Goal: Task Accomplishment & Management: Manage account settings

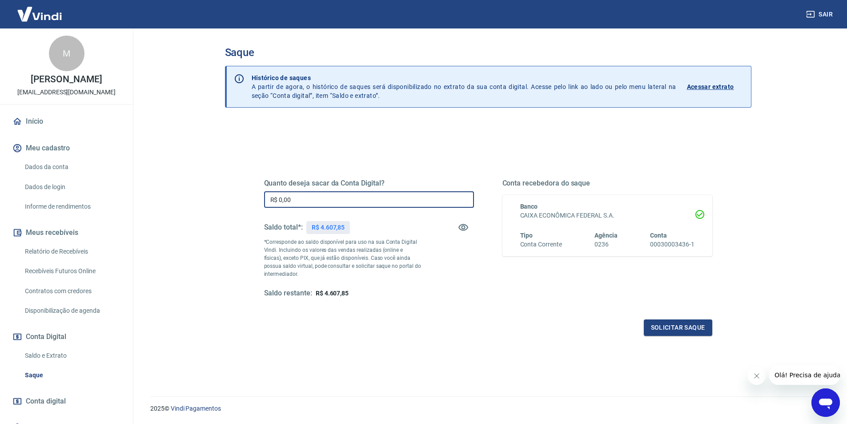
click at [325, 195] on input "R$ 0,00" at bounding box center [369, 199] width 210 height 16
type input "R$ 4.607,85"
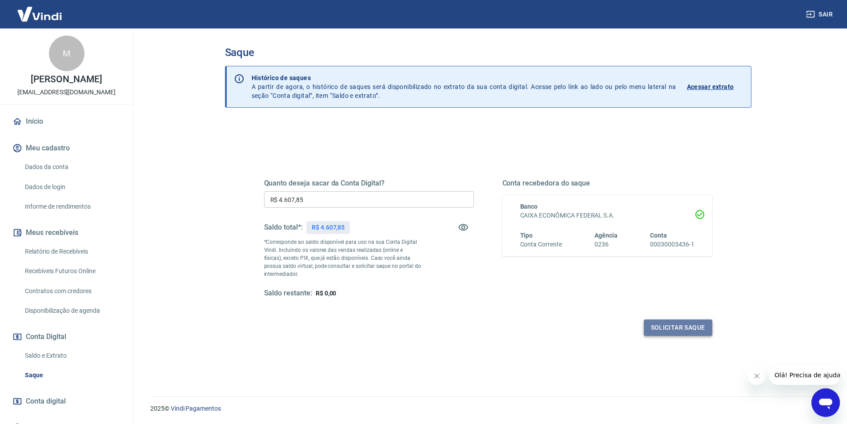
click at [662, 333] on button "Solicitar saque" at bounding box center [678, 327] width 68 height 16
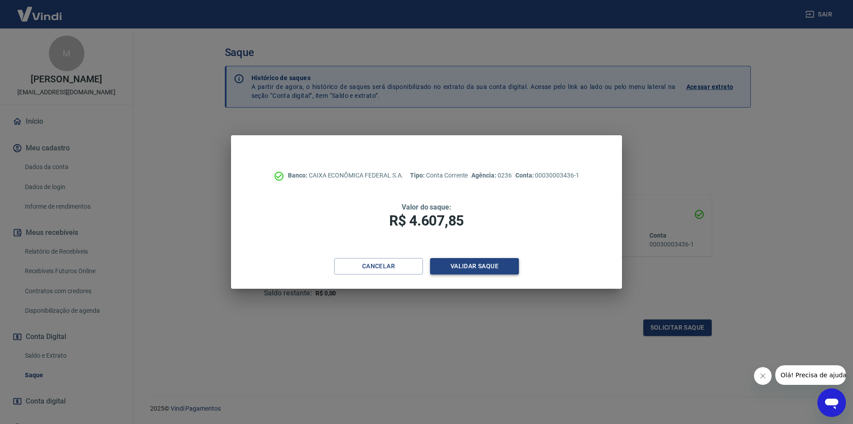
click at [493, 262] on button "Validar saque" at bounding box center [474, 266] width 89 height 16
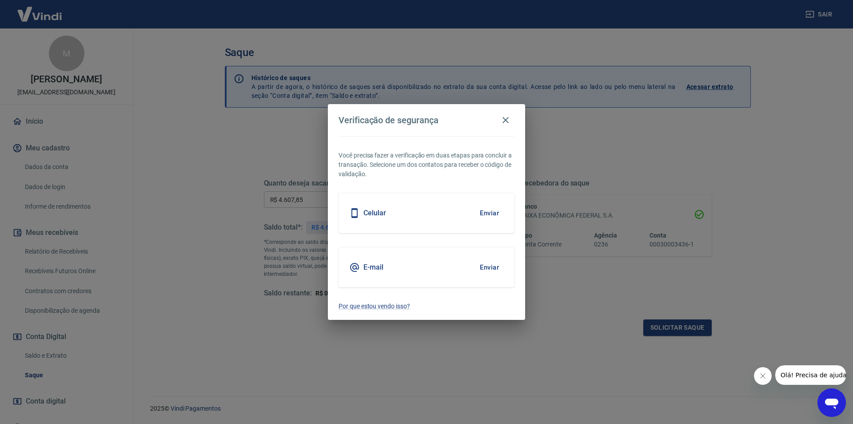
click at [500, 267] on button "Enviar" at bounding box center [489, 267] width 29 height 19
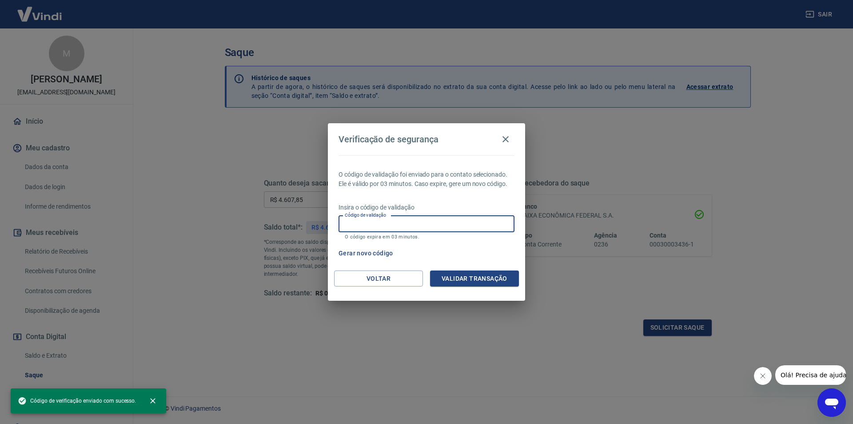
click at [368, 225] on input "Código de validação" at bounding box center [427, 224] width 176 height 16
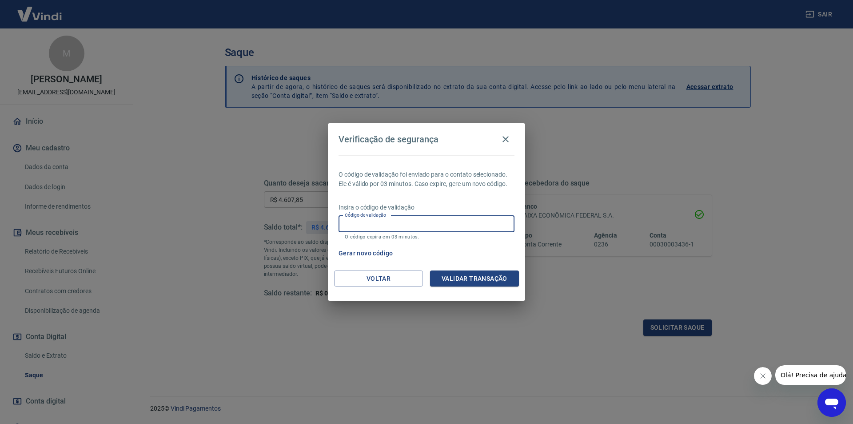
click at [368, 225] on input "Código de validação" at bounding box center [427, 224] width 176 height 16
paste input "536036"
type input "536036"
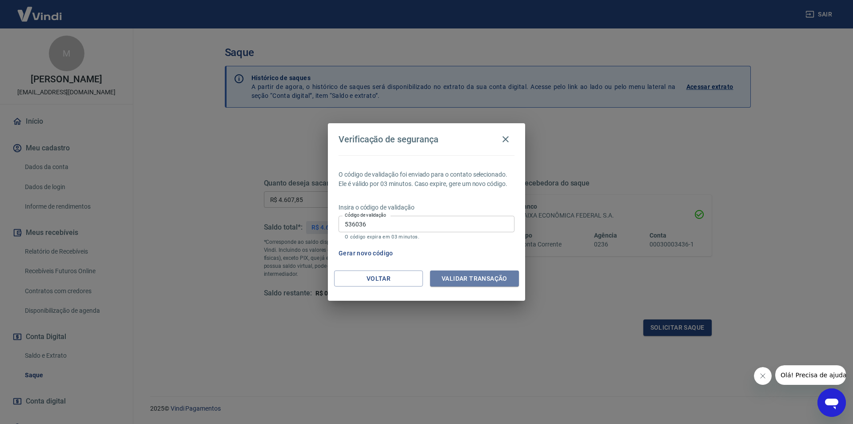
click at [472, 273] on button "Validar transação" at bounding box center [474, 278] width 89 height 16
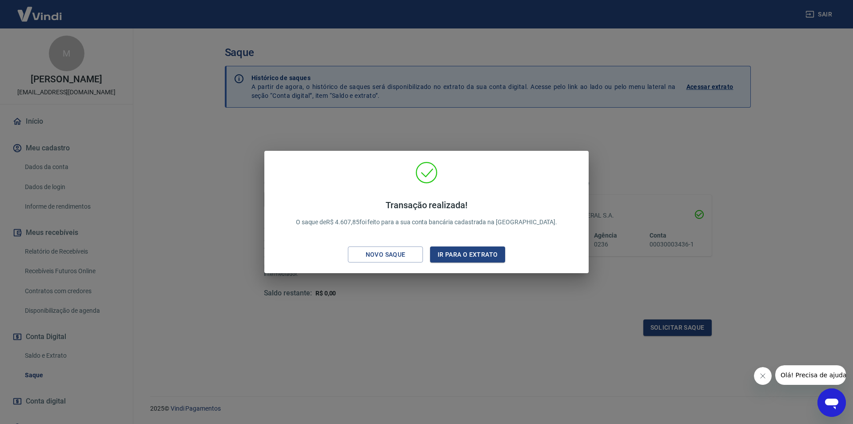
click at [512, 397] on div "Transação realizada! O saque de R$ 4.607,85 foi feito para a sua conta bancária…" at bounding box center [426, 212] width 853 height 424
